Goal: Transaction & Acquisition: Subscribe to service/newsletter

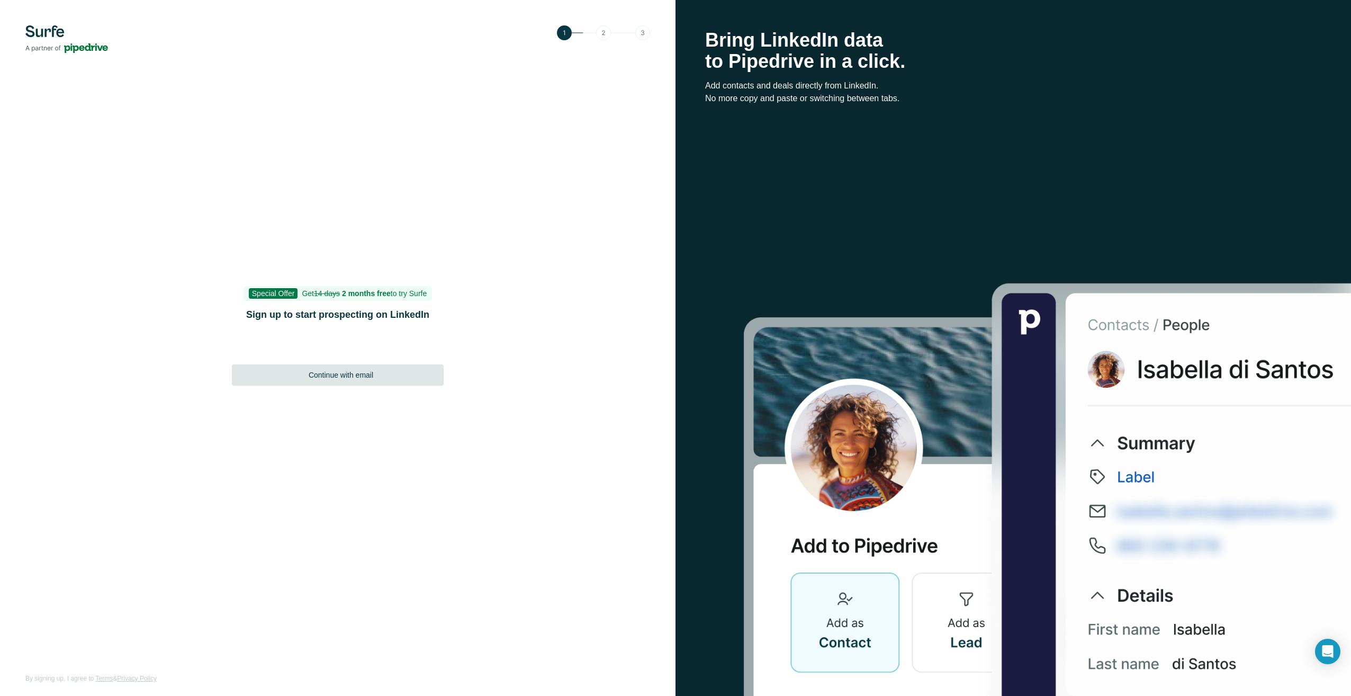
click at [364, 377] on span "Continue with email" at bounding box center [341, 375] width 65 height 11
click at [303, 328] on div "Special Offer Get 14 days 2 months free to try Surfe Sign up to start prospecti…" at bounding box center [338, 348] width 212 height 116
click at [318, 352] on input at bounding box center [338, 352] width 212 height 26
type input "**********"
click at [349, 390] on button "Sign up" at bounding box center [338, 384] width 212 height 21
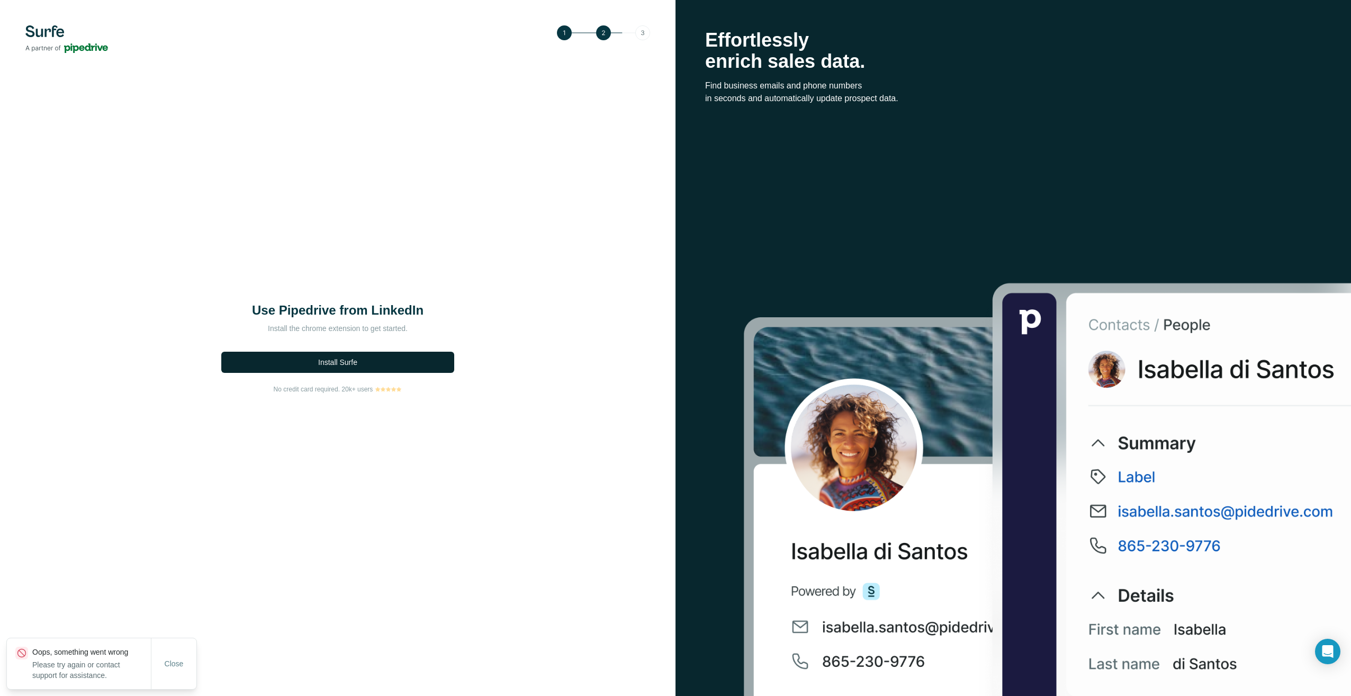
click at [356, 364] on span "Install Surfe" at bounding box center [337, 362] width 39 height 11
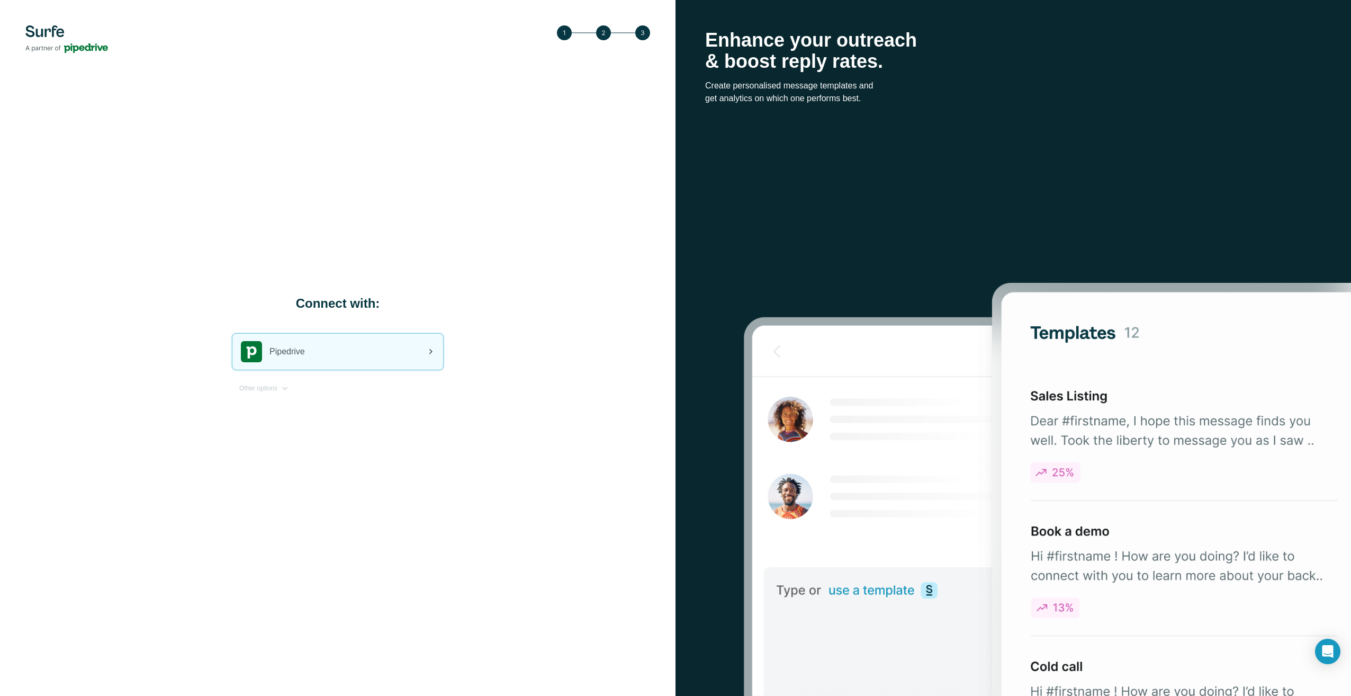
click at [342, 363] on div "Pipedrive" at bounding box center [337, 352] width 211 height 36
